Goal: Task Accomplishment & Management: Complete application form

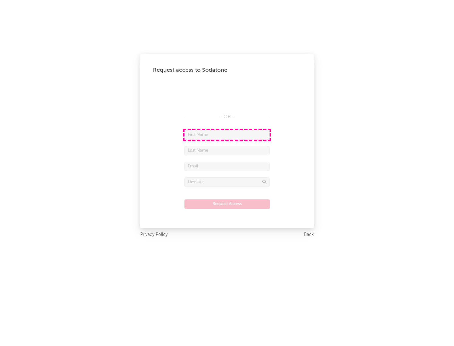
click at [227, 135] on input "text" at bounding box center [226, 134] width 85 height 9
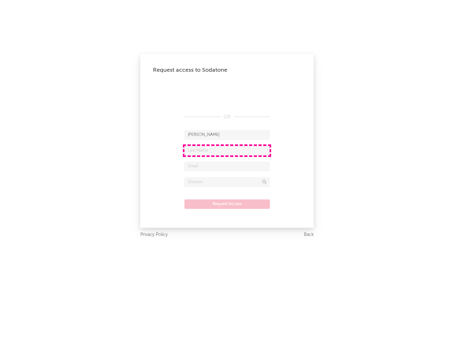
type input "[PERSON_NAME]"
click at [227, 151] on input "text" at bounding box center [226, 150] width 85 height 9
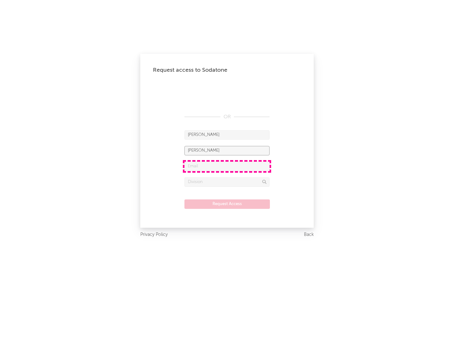
type input "[PERSON_NAME]"
click at [227, 166] on input "text" at bounding box center [226, 166] width 85 height 9
type input "[EMAIL_ADDRESS][DOMAIN_NAME]"
click at [227, 182] on input "text" at bounding box center [226, 182] width 85 height 9
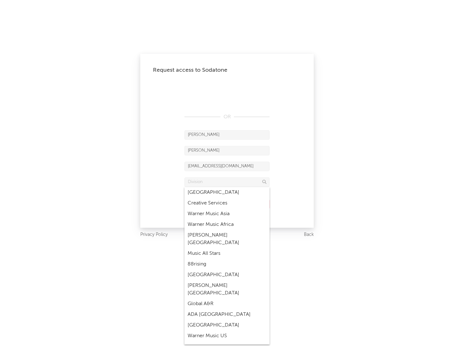
click at [227, 249] on div "Music All Stars" at bounding box center [226, 254] width 85 height 11
type input "Music All Stars"
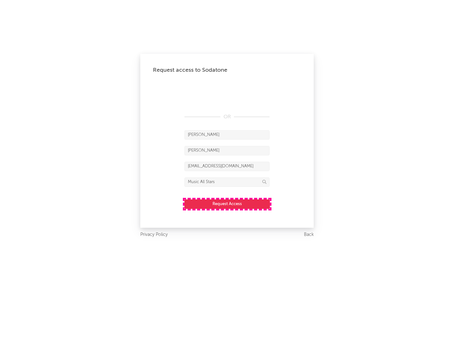
click at [227, 204] on button "Request Access" at bounding box center [226, 204] width 85 height 9
